Goal: Complete application form: Complete application form

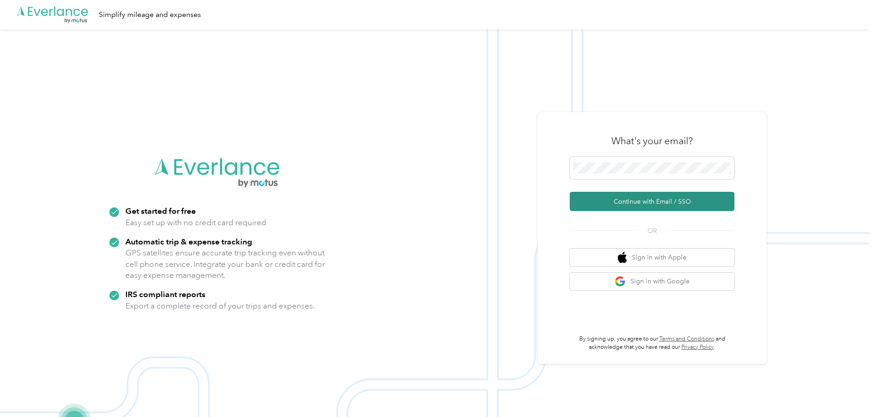
click at [651, 197] on button "Continue with Email / SSO" at bounding box center [652, 201] width 165 height 19
click at [649, 197] on button "Continue with Email / SSO" at bounding box center [652, 201] width 165 height 19
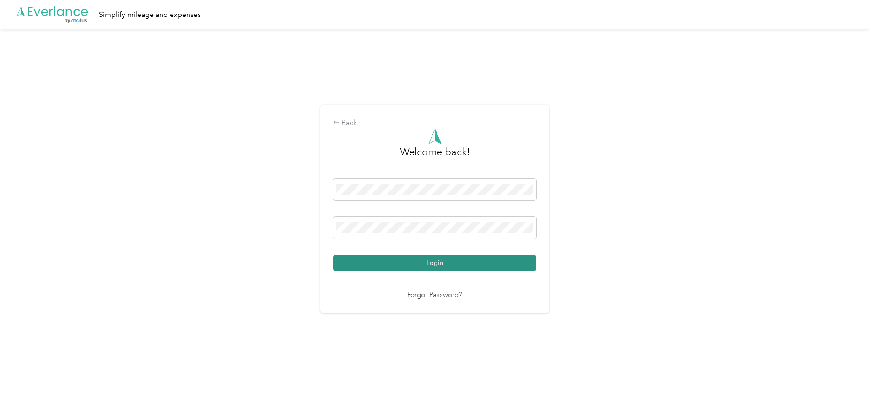
click at [441, 259] on button "Login" at bounding box center [434, 263] width 203 height 16
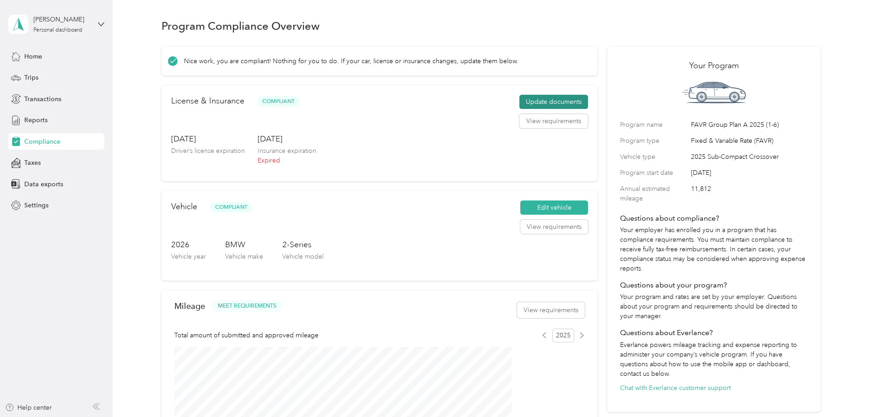
click at [520, 109] on button "Update documents" at bounding box center [554, 102] width 69 height 15
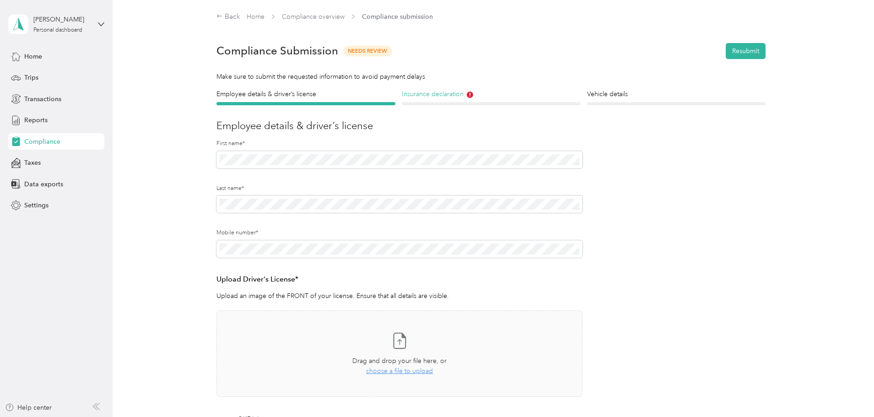
click at [466, 99] on h4 "Insurance declaration" at bounding box center [491, 94] width 179 height 10
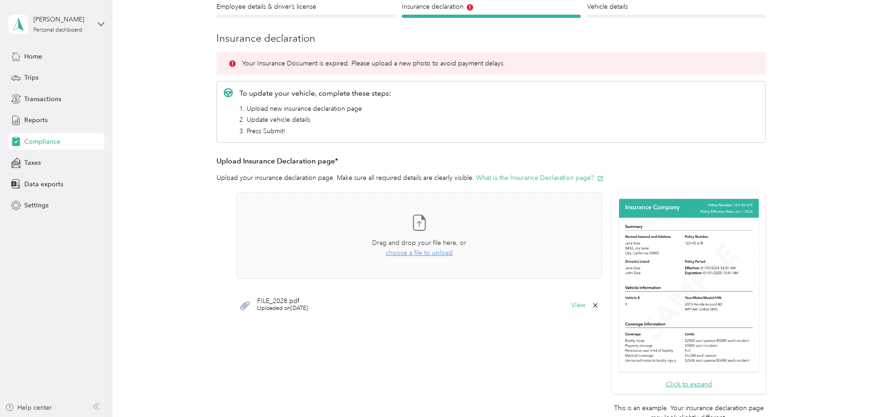
scroll to position [88, 0]
click at [447, 256] on span "choose a file to upload" at bounding box center [419, 253] width 67 height 8
click at [411, 256] on span "choose a file to upload" at bounding box center [419, 253] width 67 height 8
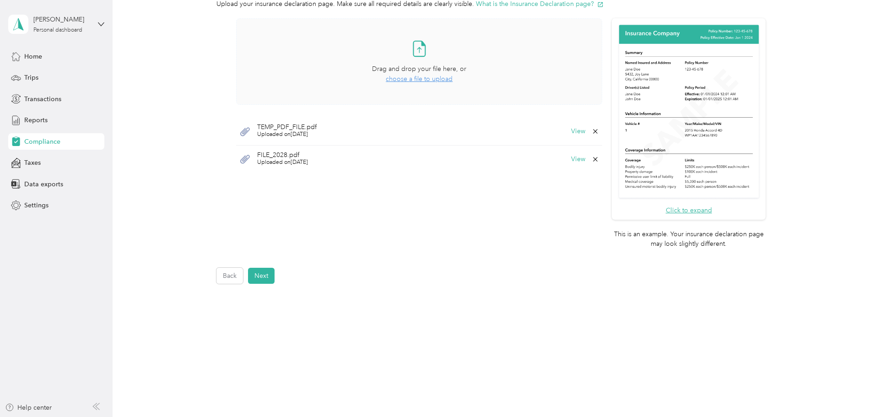
scroll to position [326, 0]
click at [273, 272] on button "Next" at bounding box center [261, 276] width 27 height 16
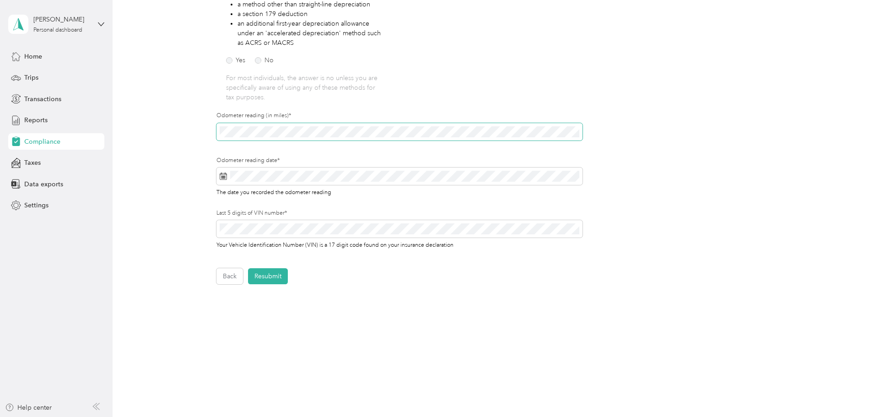
scroll to position [272, 0]
click at [305, 250] on button "[DATE]" at bounding box center [311, 250] width 33 height 15
click at [278, 275] on button "Resubmit" at bounding box center [268, 276] width 40 height 16
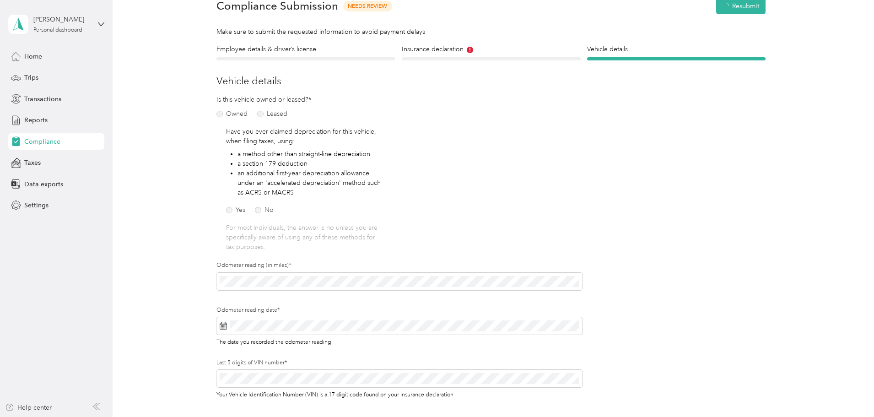
scroll to position [11, 0]
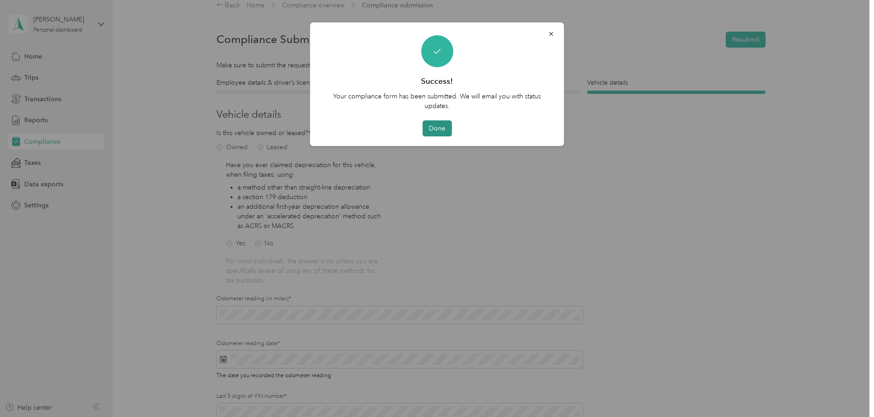
click at [443, 136] on button "Done" at bounding box center [437, 128] width 29 height 16
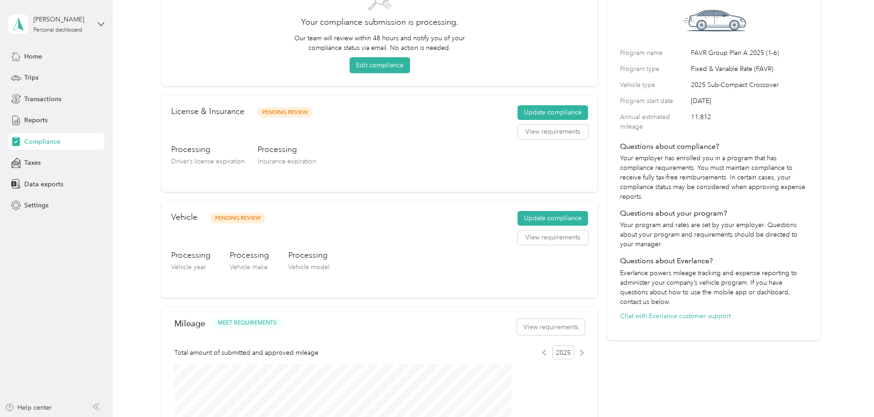
scroll to position [72, 0]
click at [521, 225] on button "Update compliance" at bounding box center [553, 218] width 71 height 15
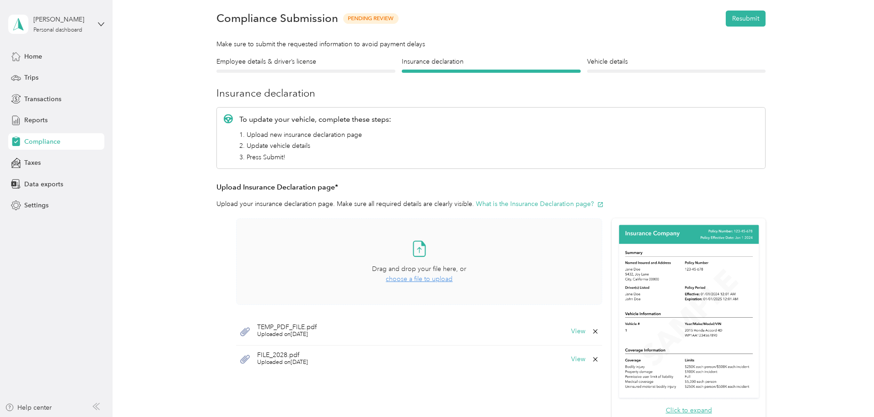
scroll to position [32, 0]
